Goal: Information Seeking & Learning: Learn about a topic

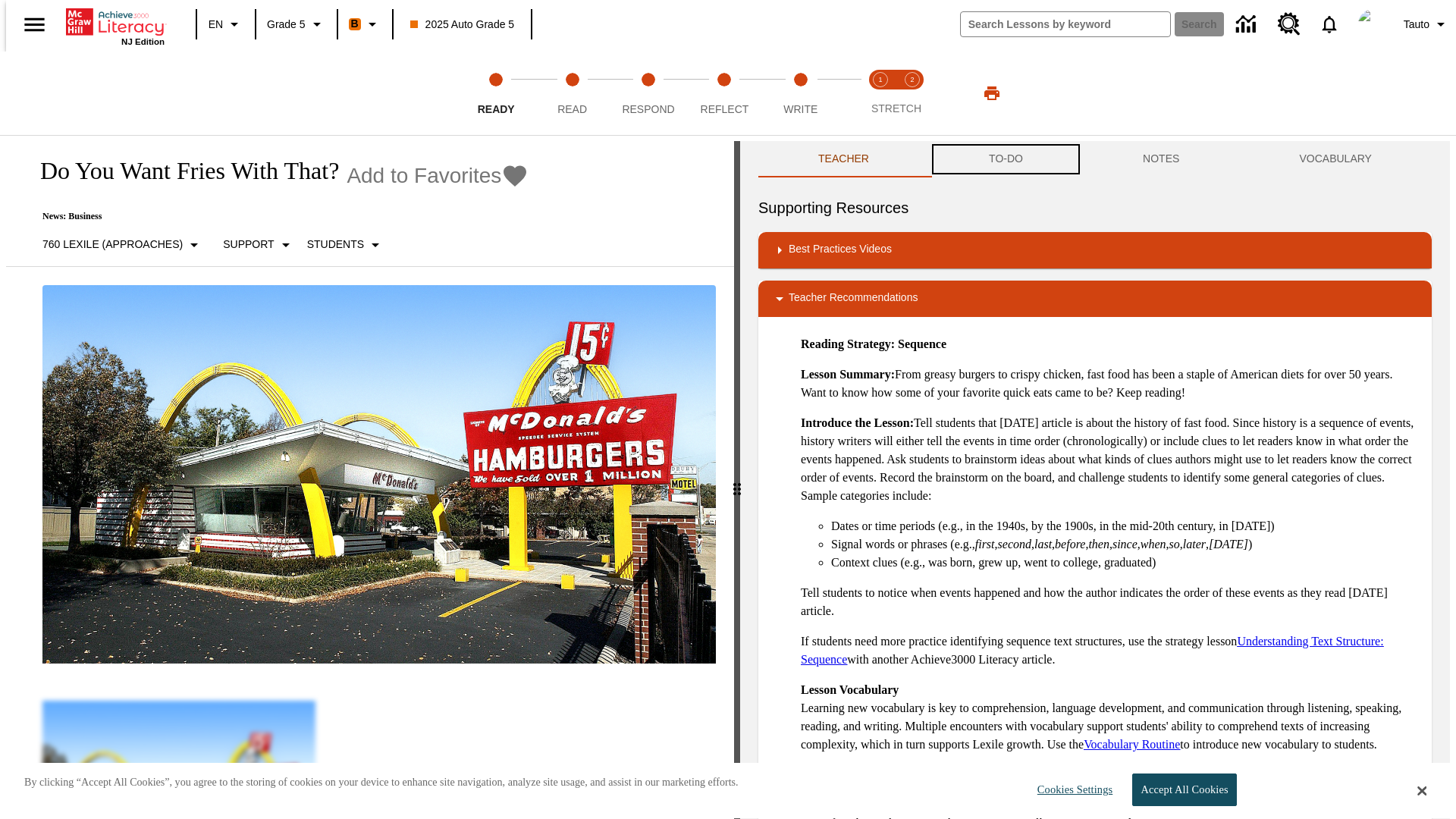
click at [1005, 160] on button "TO-DO" at bounding box center [1005, 159] width 154 height 36
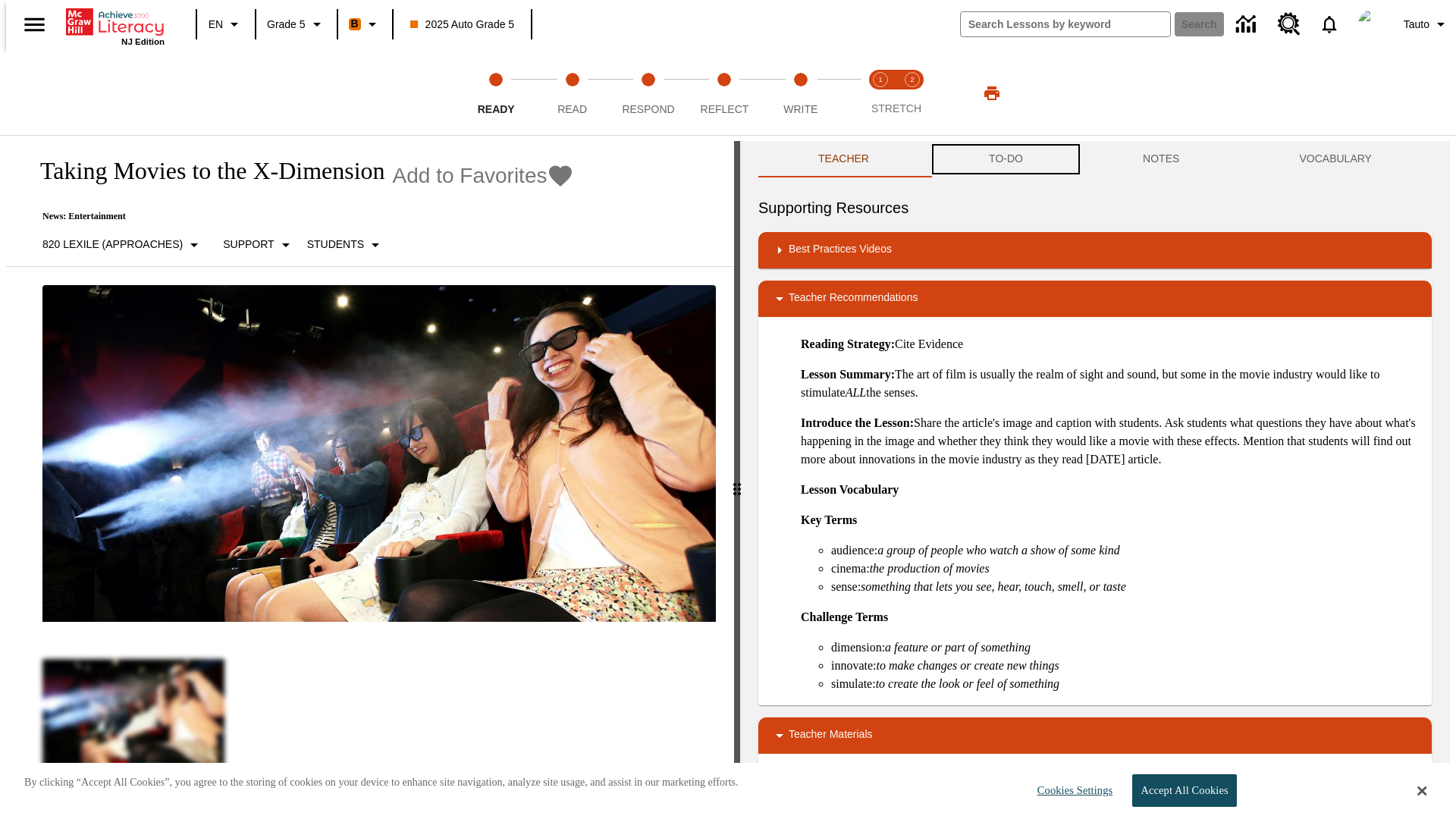
click at [1005, 160] on button "TO-DO" at bounding box center [1005, 159] width 154 height 36
